Goal: Register for event/course

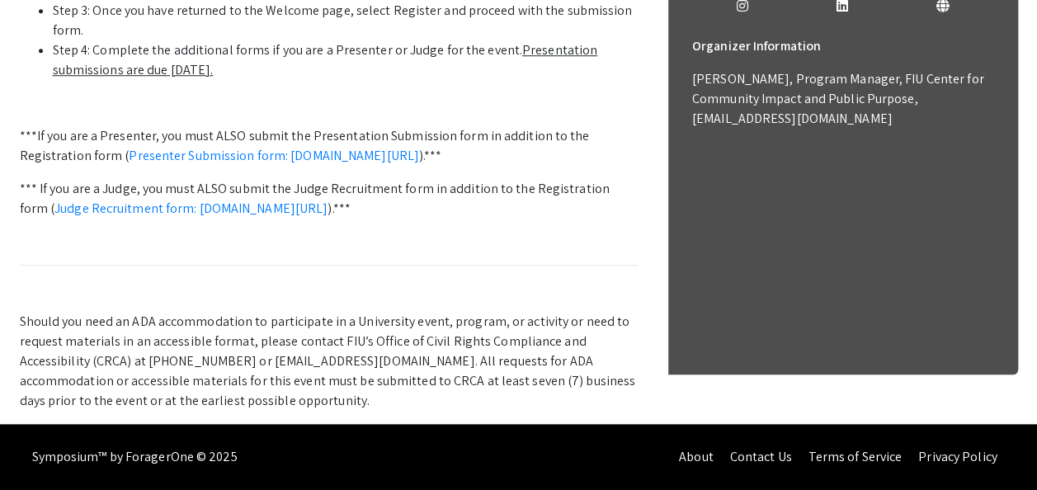
scroll to position [740, 0]
click at [266, 164] on link "Presenter Submission form: [DOMAIN_NAME][URL]" at bounding box center [274, 155] width 290 height 17
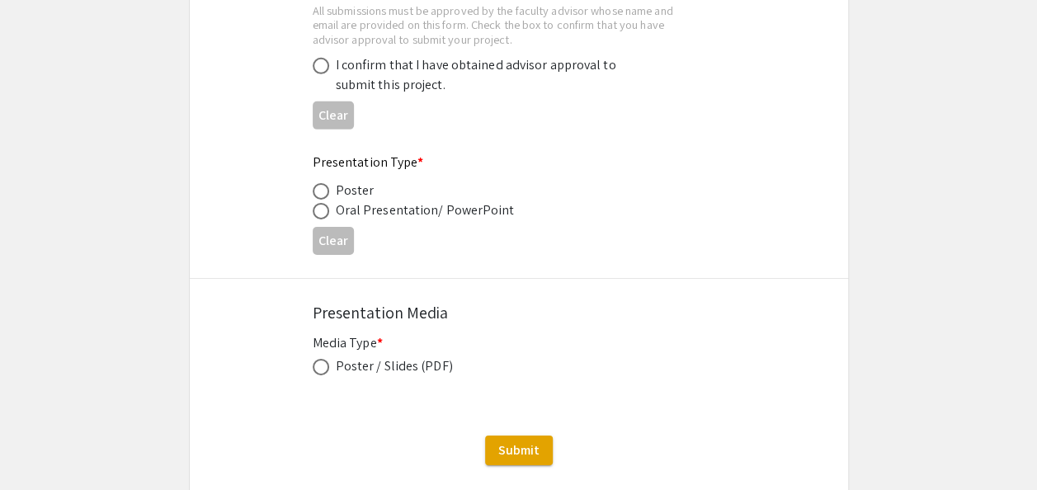
scroll to position [2640, 0]
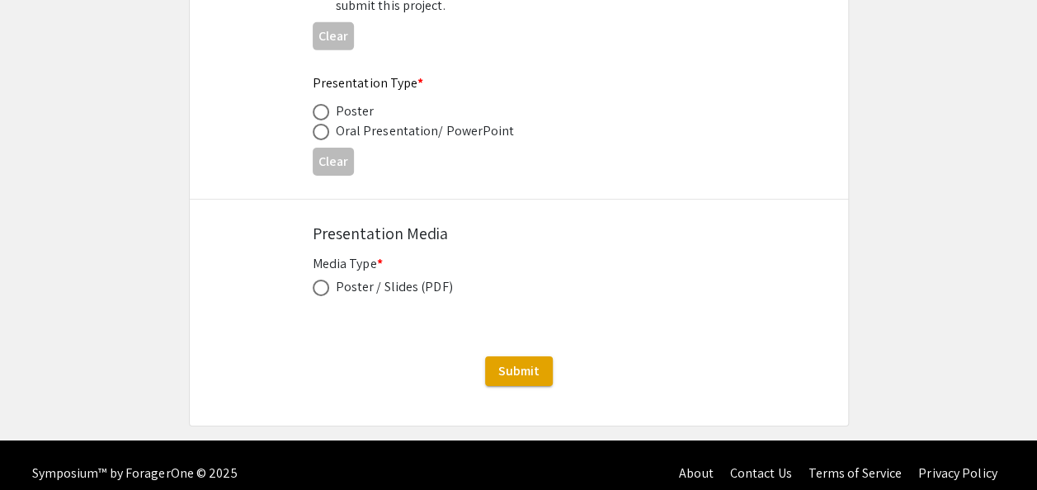
click at [321, 290] on span at bounding box center [321, 288] width 17 height 17
click at [321, 290] on input "radio" at bounding box center [321, 288] width 17 height 17
radio input "true"
